Goal: Transaction & Acquisition: Purchase product/service

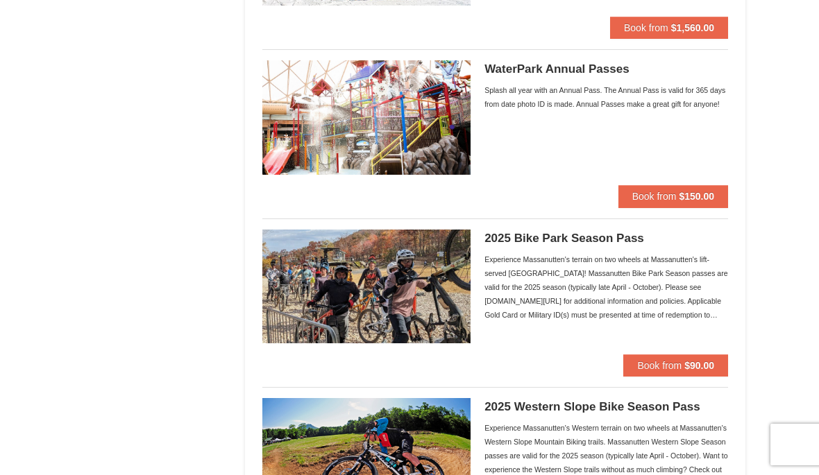
scroll to position [1050, 0]
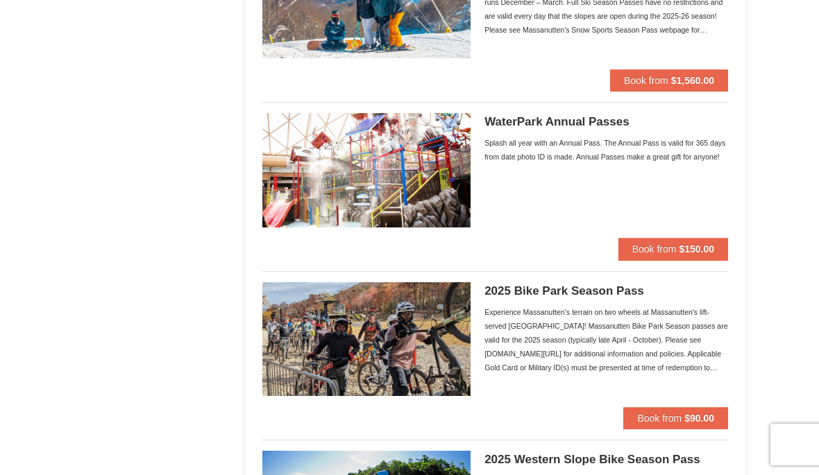
click at [644, 150] on div "Splash all year with an Annual Pass. The Annual Pass is valid for 365 days from…" at bounding box center [605, 150] width 243 height 28
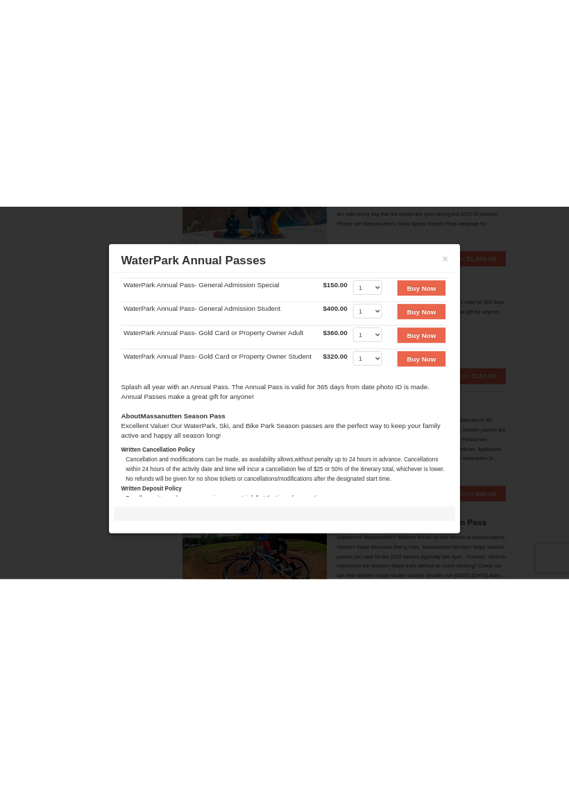
scroll to position [204, 0]
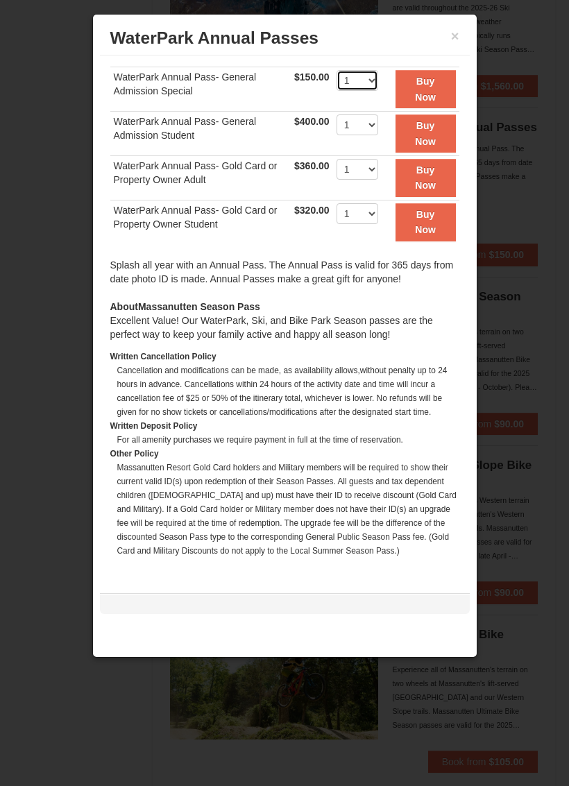
click at [378, 85] on select "1 2 3 4 5 6 7 8 9 10 11 12 13 14 15 16 17 18 19 20 21 22 23 24 25 26 27 28 29 3…" at bounding box center [357, 80] width 42 height 21
select select "8"
click at [431, 86] on strong "Buy Now" at bounding box center [425, 89] width 21 height 26
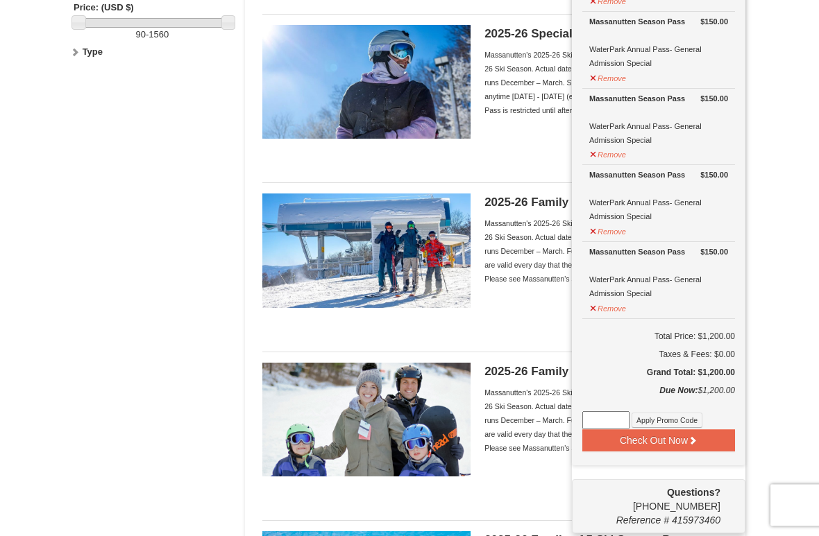
scroll to position [463, 0]
click at [669, 439] on button "Check Out Now" at bounding box center [658, 440] width 153 height 22
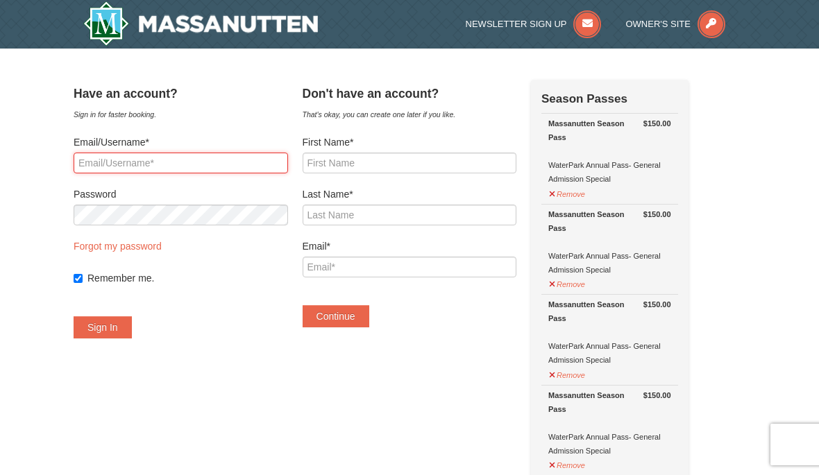
click at [173, 156] on input "Email/Username*" at bounding box center [181, 163] width 214 height 21
type input "[EMAIL_ADDRESS][DOMAIN_NAME]"
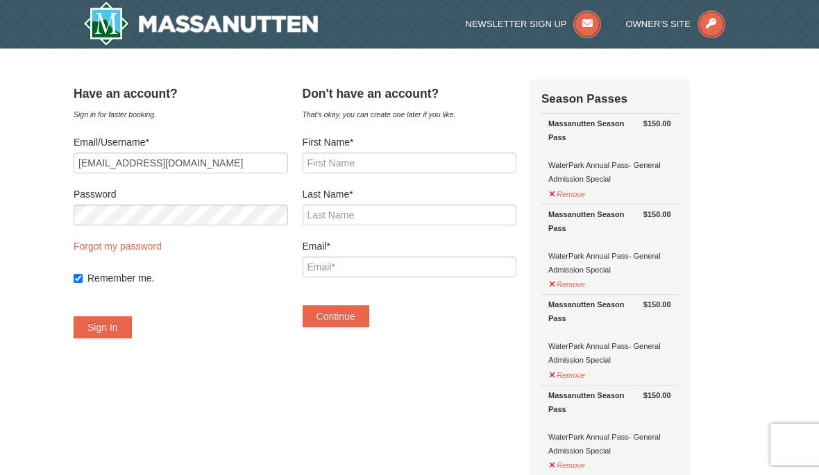
type input "[EMAIL_ADDRESS][DOMAIN_NAME]"
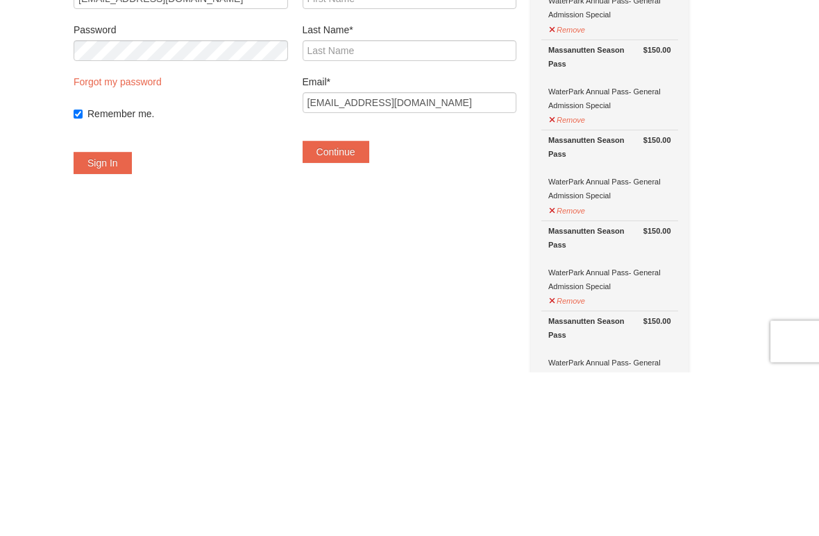
click at [121, 316] on button "Sign In" at bounding box center [103, 327] width 58 height 22
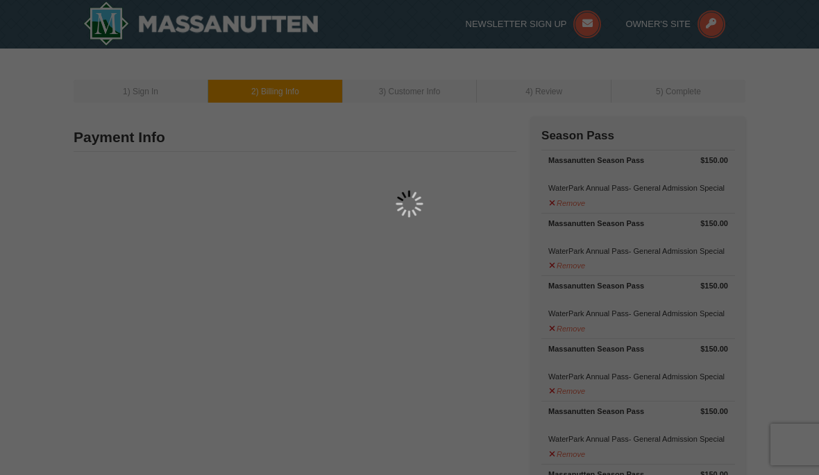
type input "7305 Mountain Valley Road"
type input "Keezletown"
type input "22832"
type input "540"
type input "269"
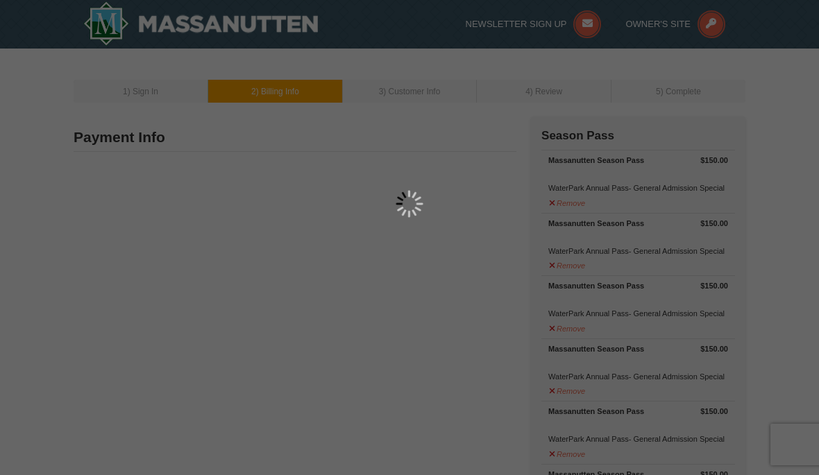
type input "4411"
type input "[EMAIL_ADDRESS][DOMAIN_NAME]"
select select "VA"
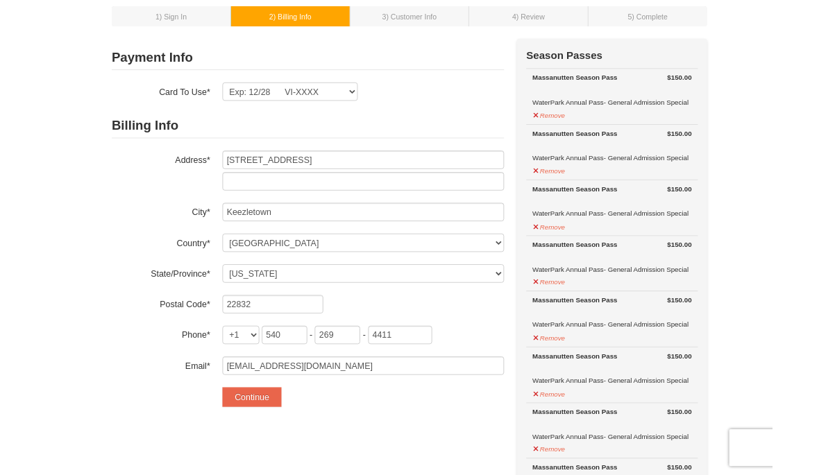
scroll to position [70, 0]
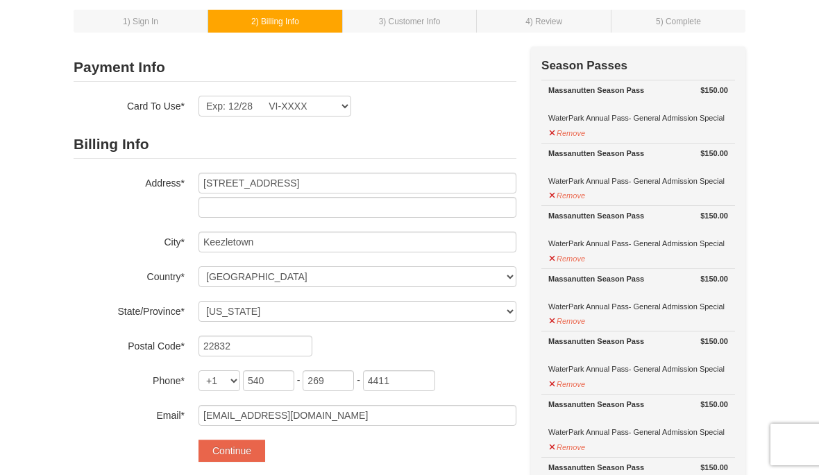
click at [242, 453] on button "Continue" at bounding box center [231, 451] width 67 height 22
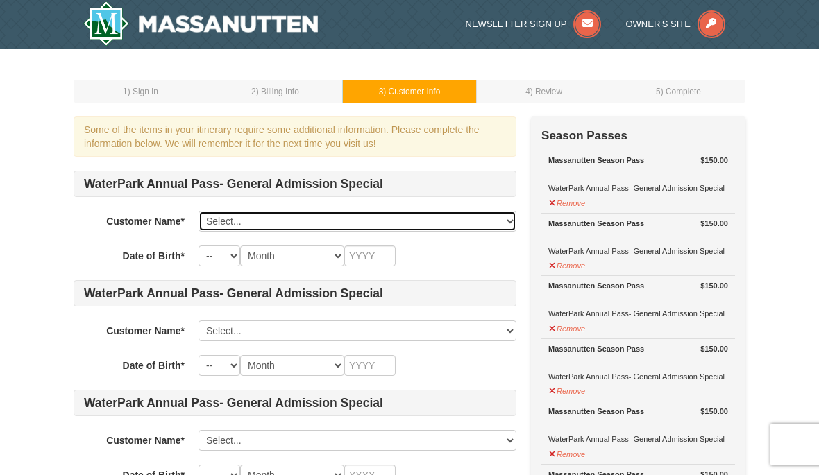
click at [511, 217] on select "Select... [PERSON_NAME] [PERSON_NAME] [PERSON_NAME] [PERSON_NAME] [PERSON_NAME]…" at bounding box center [357, 221] width 318 height 21
select select "18538574"
select select "01"
select select "02"
type input "1959"
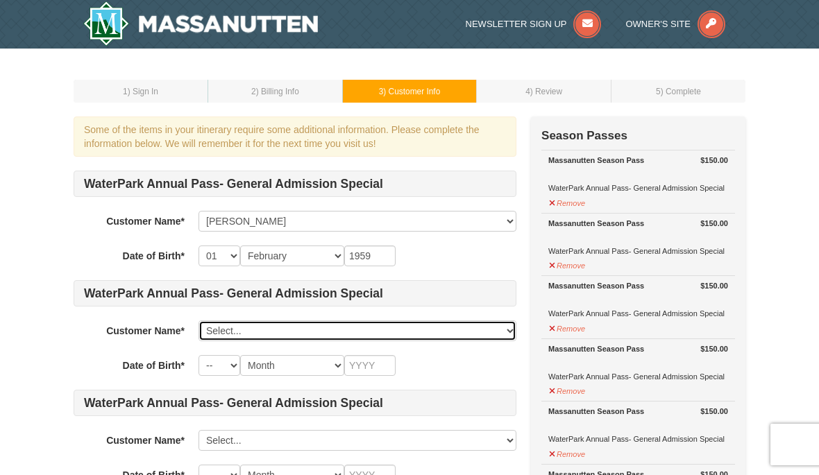
click at [502, 323] on select "Select... Becky Mayes Faith Mayes Joshua Mayes Holly Balice Michael Balice Krys…" at bounding box center [357, 330] width 318 height 21
select select "21851178"
select select "02"
select select "12"
type input "1989"
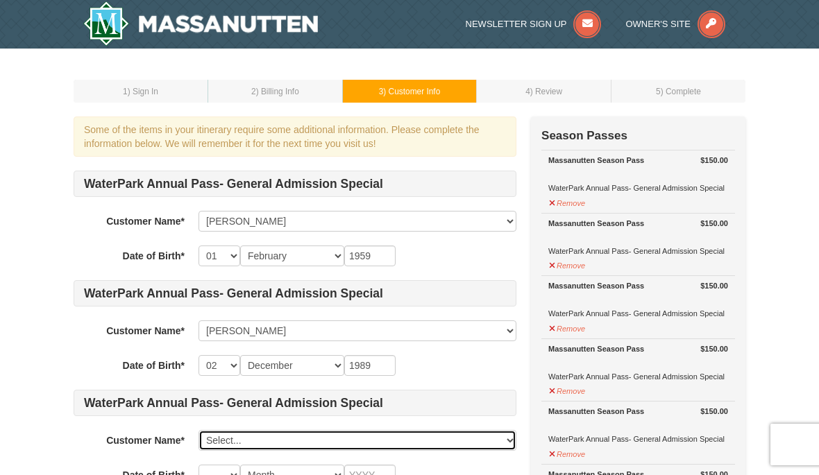
click at [505, 438] on select "Select... Becky Mayes Faith Mayes Joshua Mayes Holly Balice Michael Balice Krys…" at bounding box center [357, 440] width 318 height 21
select select "21851187"
select select "21"
select select "12"
type input "1987"
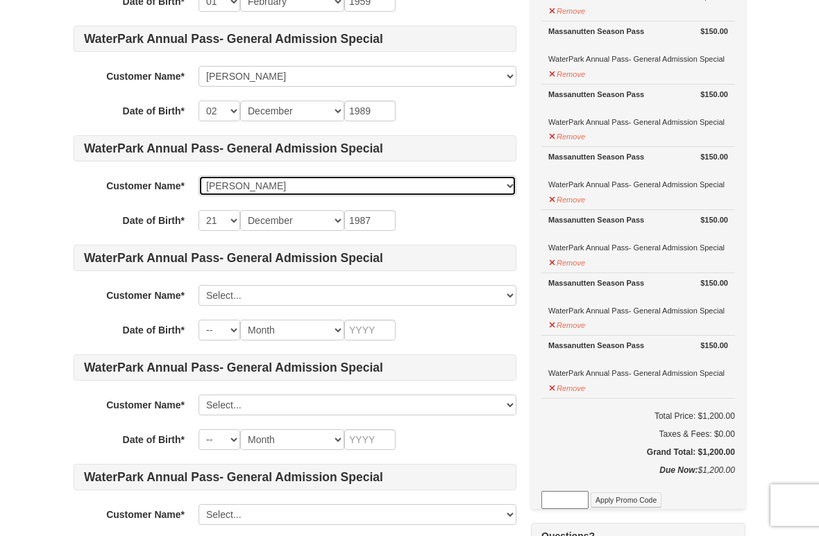
scroll to position [255, 0]
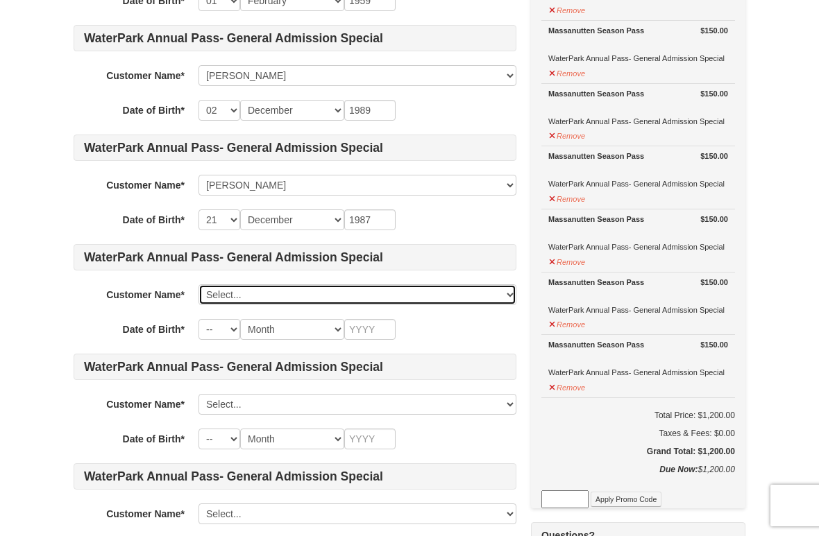
click at [512, 291] on select "Select... Becky Mayes Faith Mayes Joshua Mayes Holly Balice Michael Balice Krys…" at bounding box center [357, 294] width 318 height 21
select select "21851190"
select select "26"
select select "07"
type input "1987"
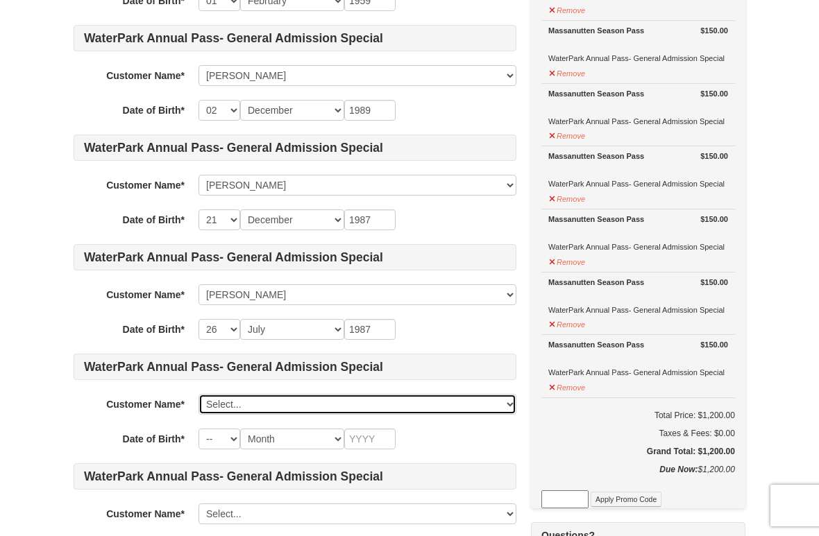
click at [513, 395] on select "Select... Becky Mayes Faith Mayes Joshua Mayes Holly Balice Michael Balice Krys…" at bounding box center [357, 404] width 318 height 21
select select "21851199"
select select "23"
select select "02"
type input "2017"
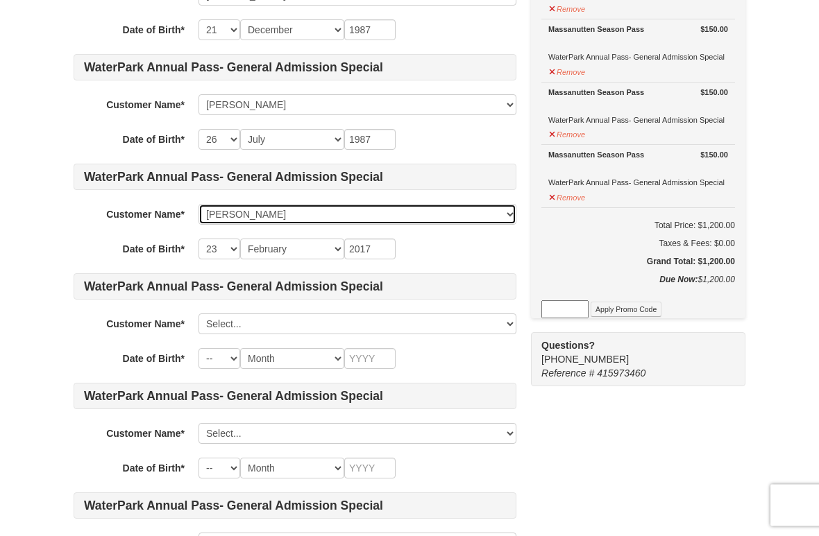
scroll to position [451, 0]
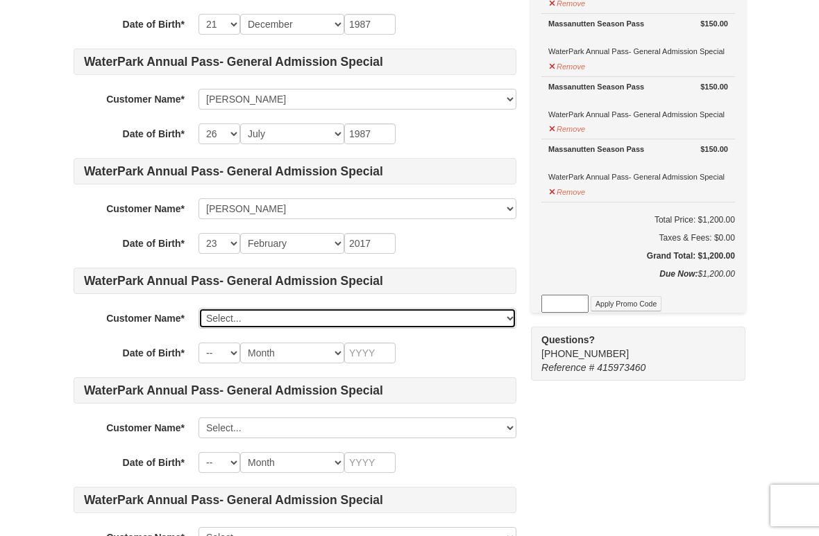
click at [507, 320] on select "Select... Becky Mayes Faith Mayes Joshua Mayes Holly Balice Michael Balice Krys…" at bounding box center [357, 318] width 318 height 21
select select "21851197"
select select "07"
type input "2016"
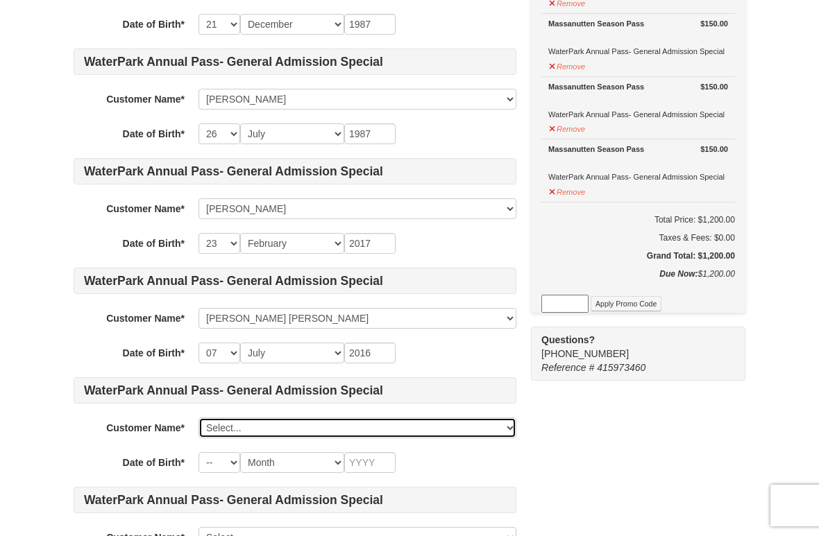
click at [508, 425] on select "Select... Becky Mayes Faith Mayes Joshua Mayes Holly Balice Michael Balice Krys…" at bounding box center [357, 428] width 318 height 21
select select "21851202"
select select "03"
select select "05"
type input "2019"
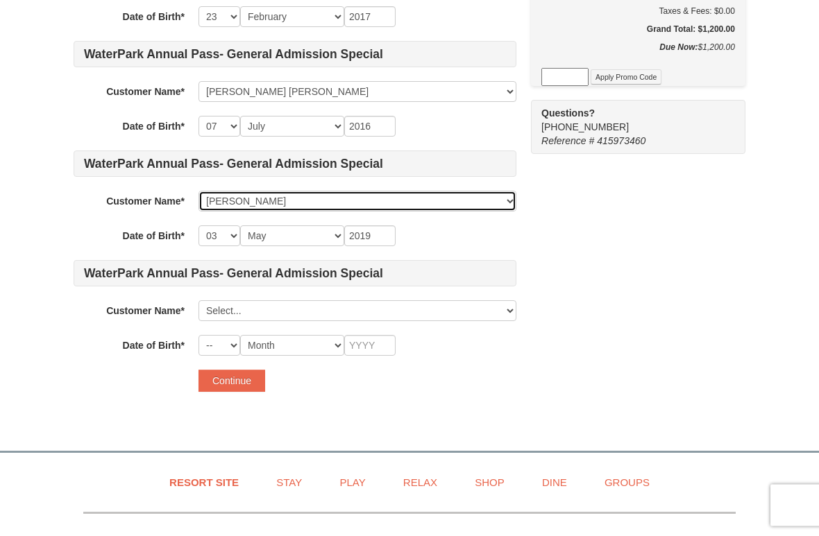
scroll to position [678, 0]
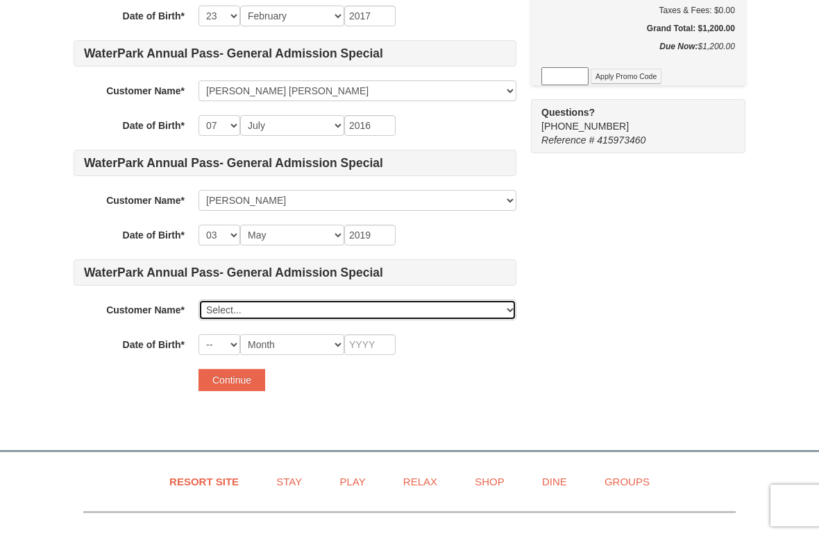
click at [506, 313] on select "Select... Becky Mayes Faith Mayes Joshua Mayes Holly Balice Michael Balice Krys…" at bounding box center [357, 310] width 318 height 21
select select "21851194"
select select "05"
select select "10"
type input "1989"
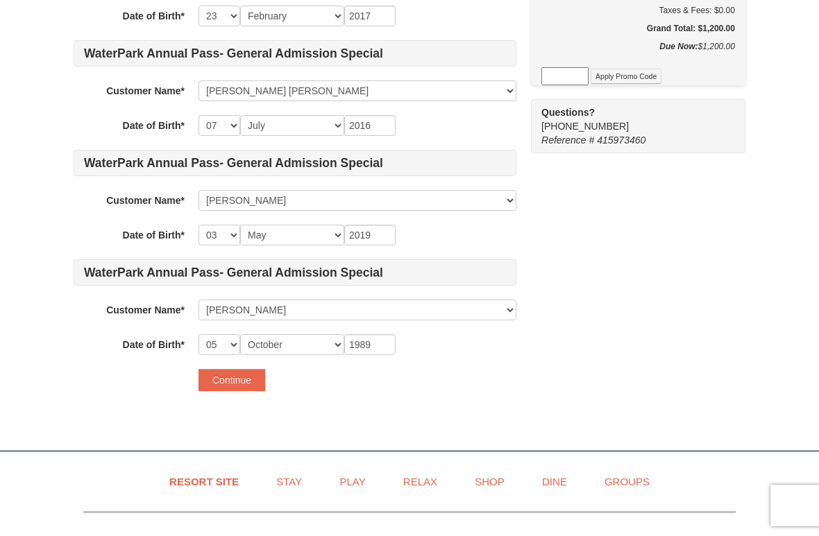
click at [237, 372] on button "Continue" at bounding box center [231, 380] width 67 height 22
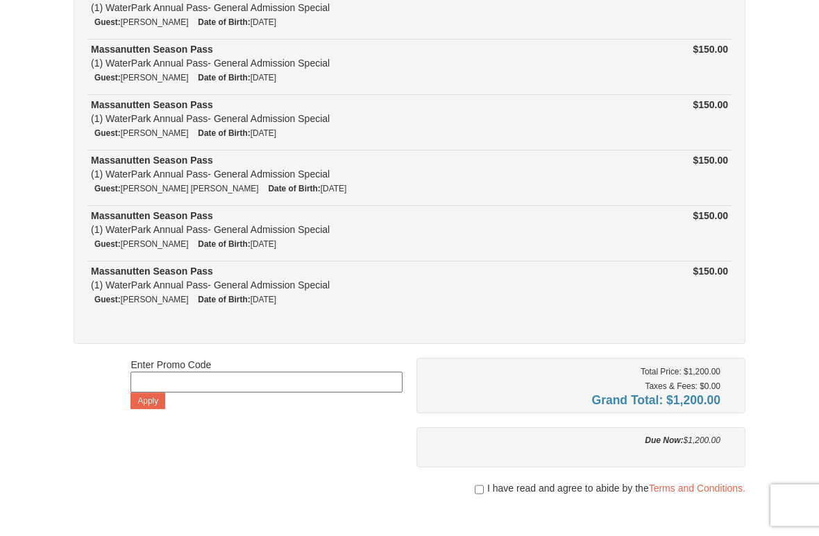
scroll to position [299, 0]
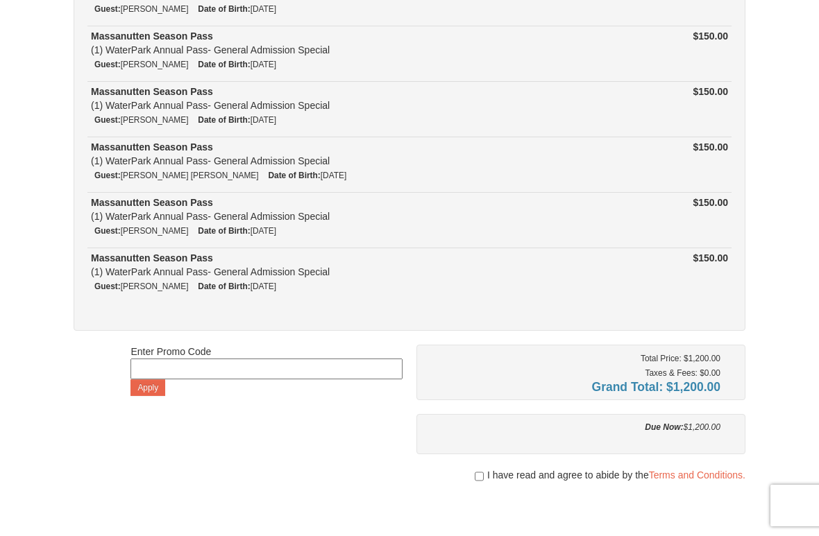
click at [479, 471] on input "checkbox" at bounding box center [479, 476] width 9 height 11
checkbox input "true"
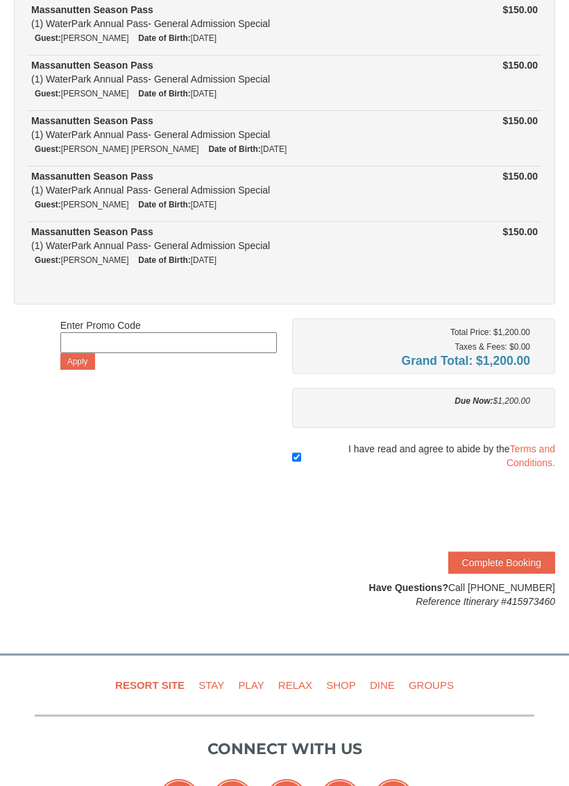
scroll to position [353, 0]
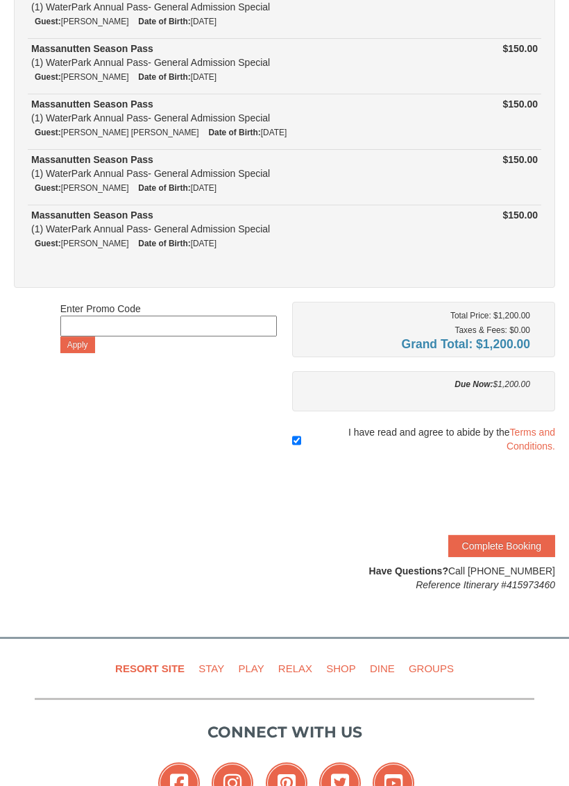
click at [510, 475] on button "Complete Booking" at bounding box center [501, 546] width 107 height 22
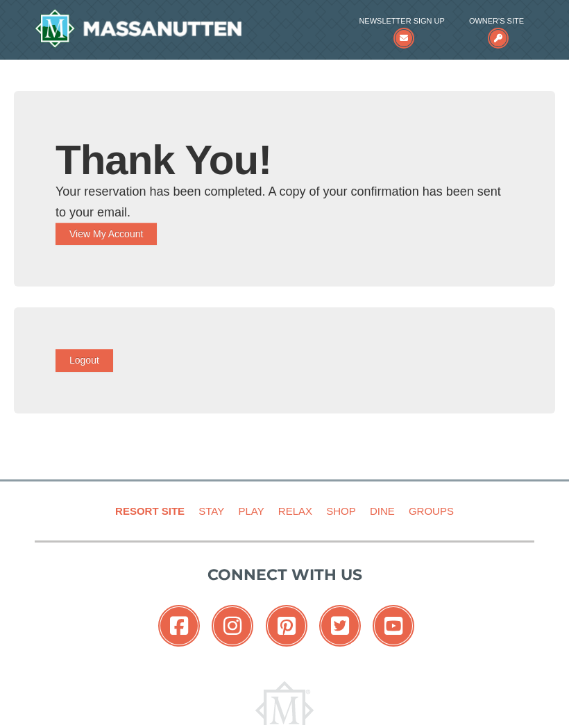
click at [140, 234] on button "View My Account" at bounding box center [105, 234] width 101 height 22
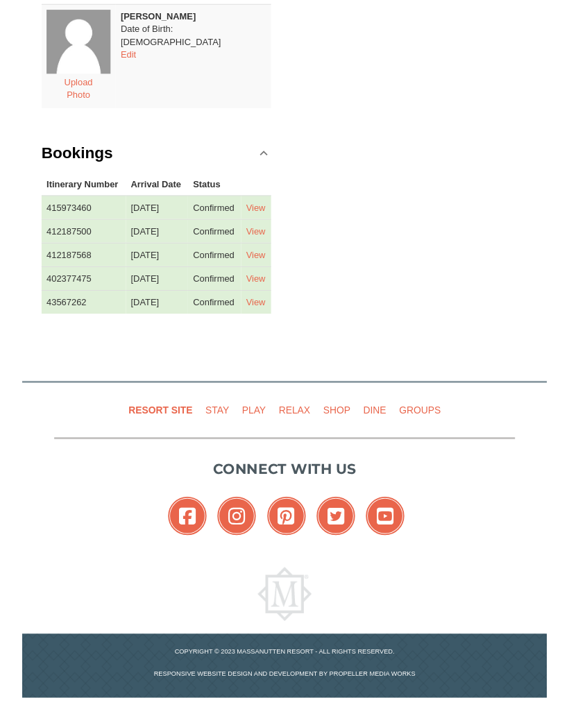
scroll to position [1229, 0]
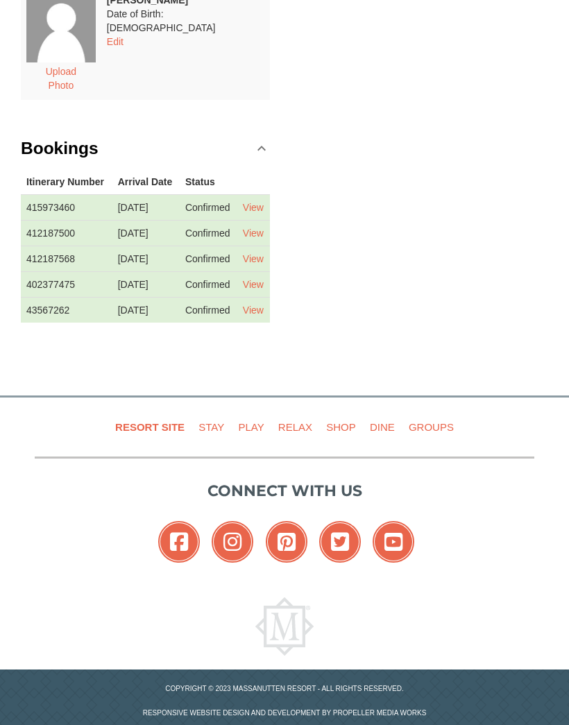
click at [254, 203] on link "View" at bounding box center [253, 208] width 21 height 11
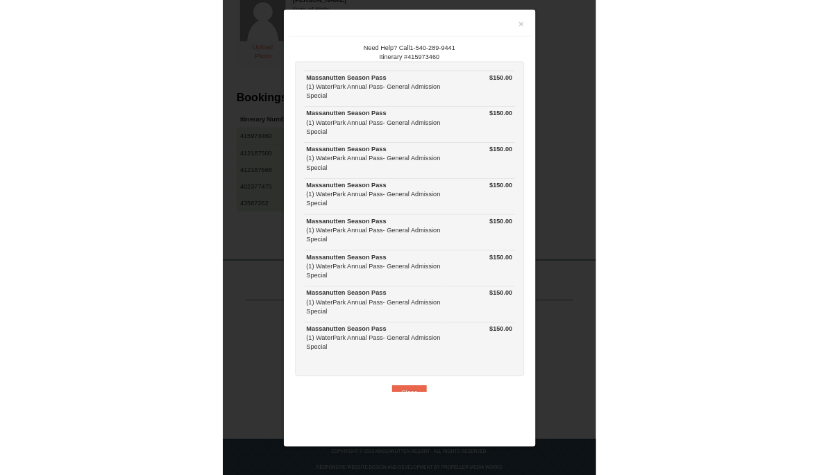
scroll to position [1099, 0]
